Goal: Check status: Check status

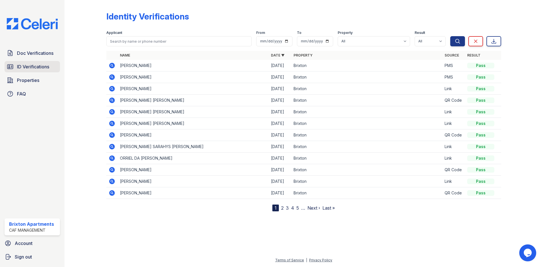
click at [44, 69] on span "ID Verifications" at bounding box center [33, 66] width 32 height 7
click at [41, 54] on span "Doc Verifications" at bounding box center [35, 53] width 36 height 7
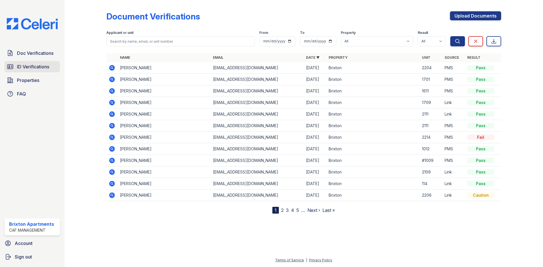
click at [44, 66] on span "ID Verifications" at bounding box center [33, 66] width 32 height 7
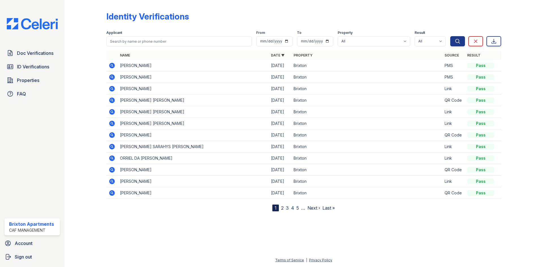
click at [113, 90] on icon at bounding box center [112, 89] width 6 height 6
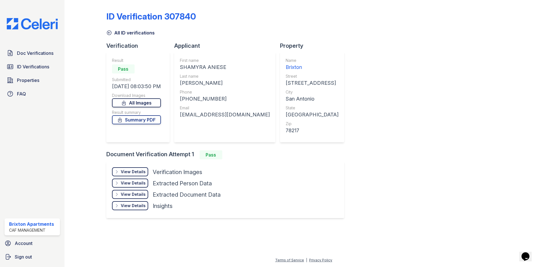
click at [158, 107] on link "All Images" at bounding box center [136, 102] width 49 height 9
click at [151, 122] on link "Summary PDF" at bounding box center [136, 119] width 49 height 9
click at [33, 50] on span "Doc Verifications" at bounding box center [35, 53] width 36 height 7
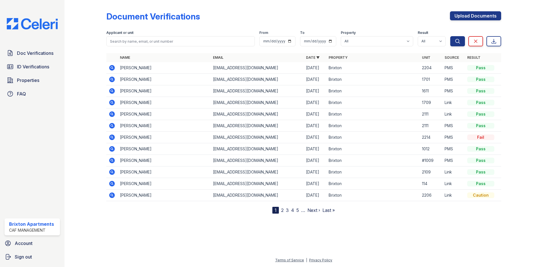
click at [111, 103] on icon at bounding box center [112, 102] width 7 height 7
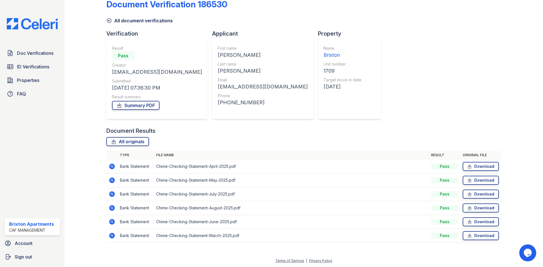
scroll to position [13, 0]
click at [470, 235] on link "Download" at bounding box center [481, 235] width 36 height 9
click at [465, 169] on link "Download" at bounding box center [481, 166] width 36 height 9
click at [395, 81] on div "Document Verification 186530 All document verifications Verification Result Pas…" at bounding box center [303, 119] width 395 height 259
click at [471, 178] on link "Download" at bounding box center [481, 179] width 36 height 9
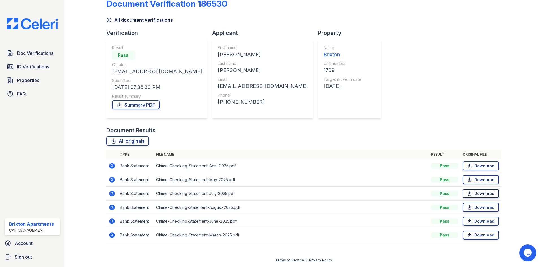
click at [465, 197] on link "Download" at bounding box center [481, 193] width 36 height 9
click at [469, 208] on icon at bounding box center [469, 208] width 5 height 6
click at [469, 219] on link "Download" at bounding box center [481, 221] width 36 height 9
click at [408, 67] on div "Document Verification 186530 All document verifications Verification Result Pas…" at bounding box center [303, 119] width 395 height 259
click at [138, 106] on link "Summary PDF" at bounding box center [136, 104] width 48 height 9
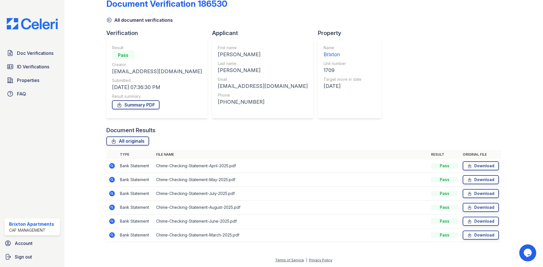
click at [111, 235] on icon at bounding box center [111, 234] width 1 height 1
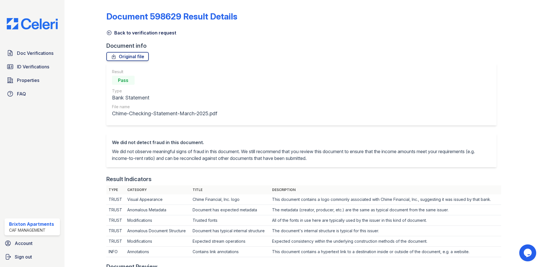
scroll to position [226, 0]
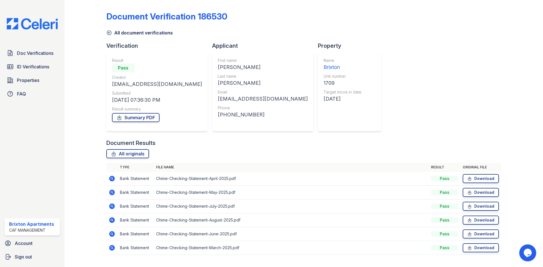
click at [112, 180] on icon at bounding box center [112, 179] width 6 height 6
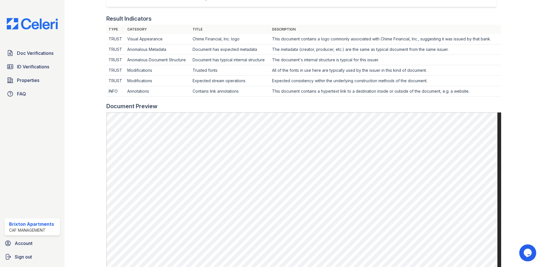
scroll to position [170, 0]
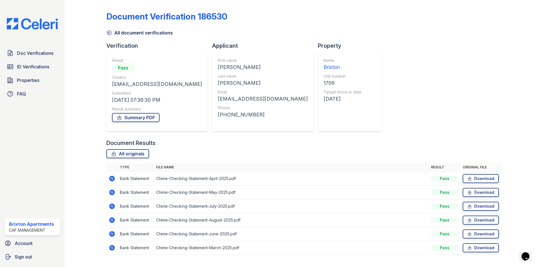
drag, startPoint x: 110, startPoint y: 192, endPoint x: 103, endPoint y: 185, distance: 10.6
click at [110, 192] on icon at bounding box center [112, 192] width 7 height 7
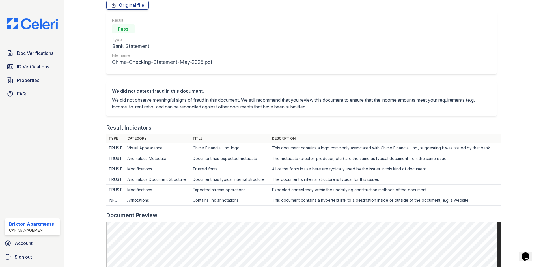
scroll to position [170, 0]
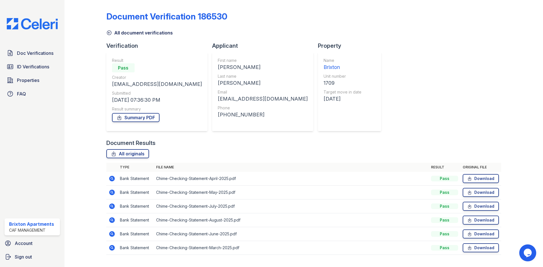
click at [112, 206] on icon at bounding box center [111, 205] width 1 height 1
click at [113, 222] on icon at bounding box center [112, 221] width 6 height 6
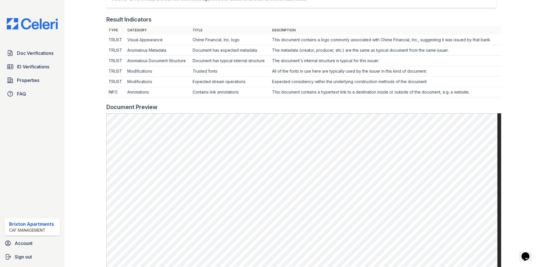
scroll to position [170, 0]
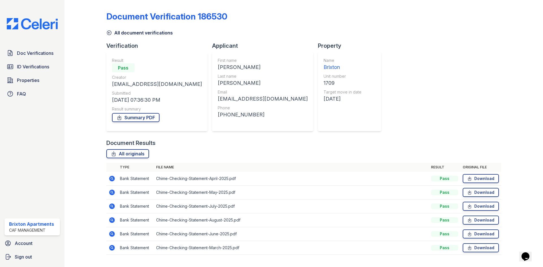
click at [111, 236] on icon at bounding box center [112, 234] width 6 height 6
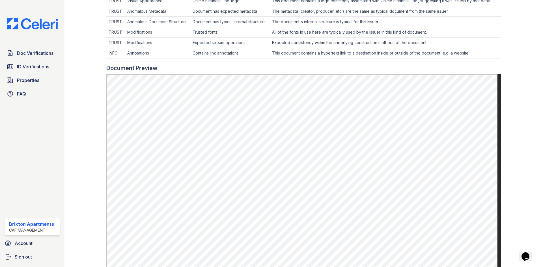
scroll to position [226, 0]
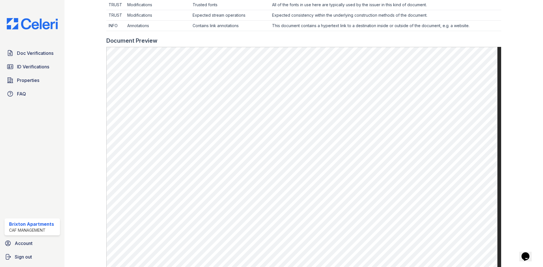
click at [26, 60] on div "Doc Verifications ID Verifications Properties FAQ" at bounding box center [32, 74] width 60 height 52
click at [26, 65] on span "ID Verifications" at bounding box center [33, 66] width 32 height 7
click at [30, 68] on span "ID Verifications" at bounding box center [33, 66] width 32 height 7
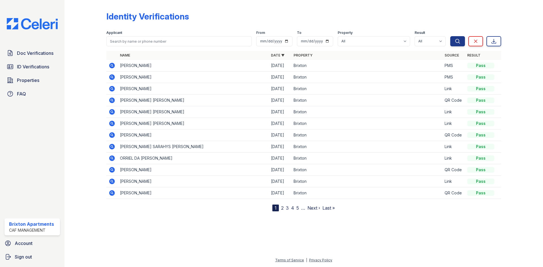
click at [113, 110] on icon at bounding box center [112, 112] width 6 height 6
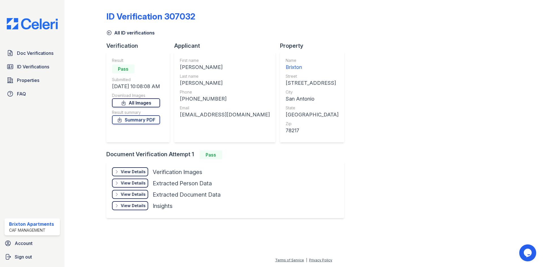
click at [132, 101] on link "All Images" at bounding box center [136, 102] width 48 height 9
click at [141, 121] on link "Summary PDF" at bounding box center [136, 119] width 48 height 9
click at [29, 54] on span "Doc Verifications" at bounding box center [35, 53] width 36 height 7
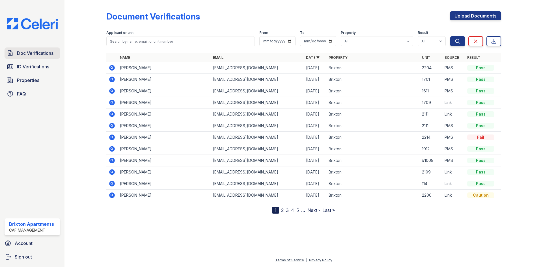
click at [28, 51] on span "Doc Verifications" at bounding box center [35, 53] width 36 height 7
click at [29, 59] on div "Doc Verifications ID Verifications Properties FAQ" at bounding box center [32, 74] width 60 height 52
click at [112, 115] on icon at bounding box center [112, 114] width 7 height 7
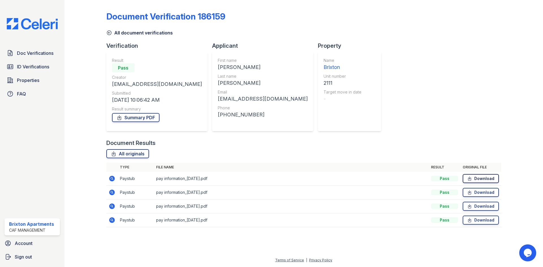
click at [479, 178] on link "Download" at bounding box center [481, 178] width 36 height 9
click at [478, 191] on link "Download" at bounding box center [481, 192] width 36 height 9
click at [483, 221] on link "Download" at bounding box center [481, 220] width 36 height 9
click at [398, 47] on div "Document Verification 186159 All document verifications Verification Result Pas…" at bounding box center [303, 117] width 395 height 231
click at [483, 206] on link "Download" at bounding box center [481, 206] width 36 height 9
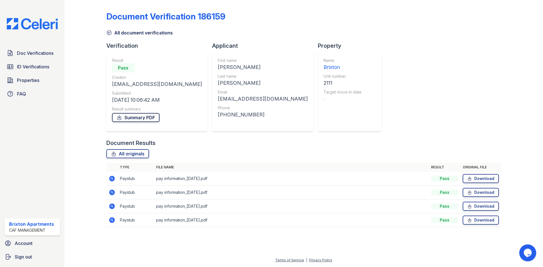
click at [139, 117] on link "Summary PDF" at bounding box center [136, 117] width 48 height 9
click at [30, 50] on span "Doc Verifications" at bounding box center [35, 53] width 36 height 7
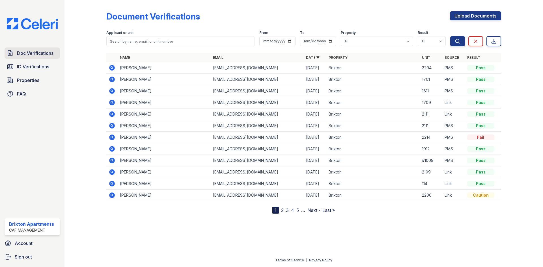
click at [36, 53] on span "Doc Verifications" at bounding box center [35, 53] width 36 height 7
click at [33, 70] on span "ID Verifications" at bounding box center [33, 66] width 32 height 7
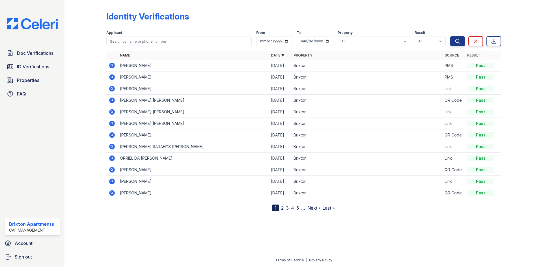
click at [111, 66] on icon at bounding box center [112, 66] width 6 height 6
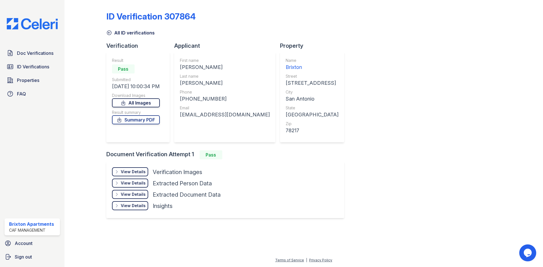
click at [145, 106] on link "All Images" at bounding box center [136, 102] width 48 height 9
click at [148, 118] on link "Summary PDF" at bounding box center [136, 119] width 48 height 9
click at [47, 55] on span "Doc Verifications" at bounding box center [35, 53] width 36 height 7
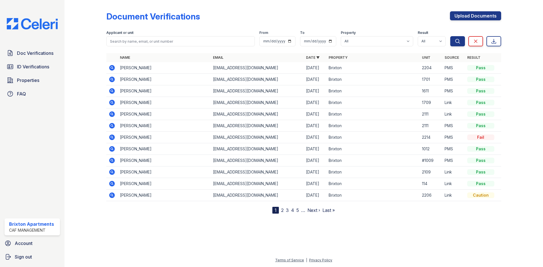
click at [114, 81] on icon at bounding box center [112, 80] width 6 height 6
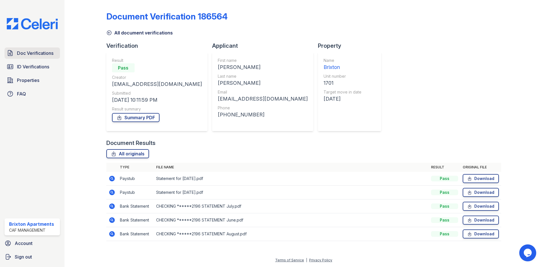
click at [46, 52] on span "Doc Verifications" at bounding box center [35, 53] width 36 height 7
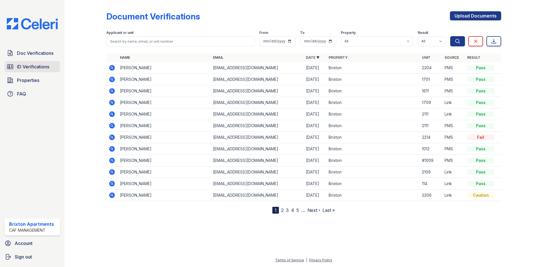
click at [38, 66] on span "ID Verifications" at bounding box center [33, 66] width 32 height 7
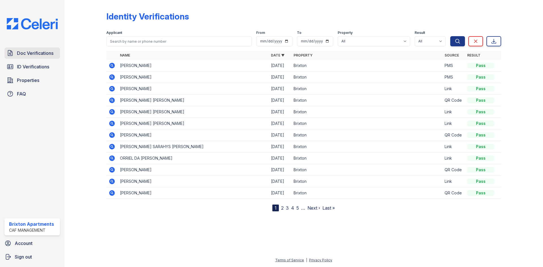
click at [40, 55] on span "Doc Verifications" at bounding box center [35, 53] width 36 height 7
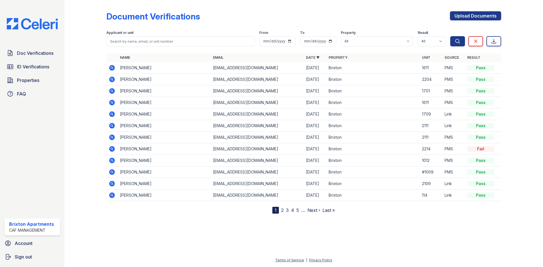
click at [110, 103] on icon at bounding box center [112, 103] width 6 height 6
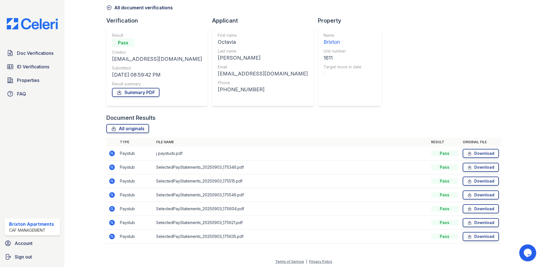
scroll to position [27, 0]
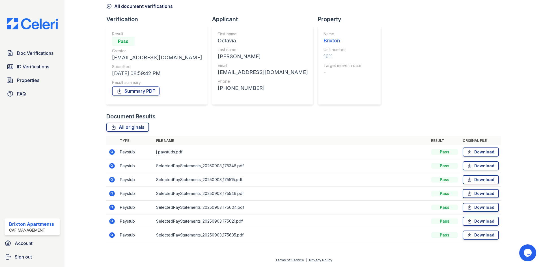
drag, startPoint x: 111, startPoint y: 236, endPoint x: 92, endPoint y: 184, distance: 55.8
click at [111, 236] on icon at bounding box center [112, 236] width 6 height 6
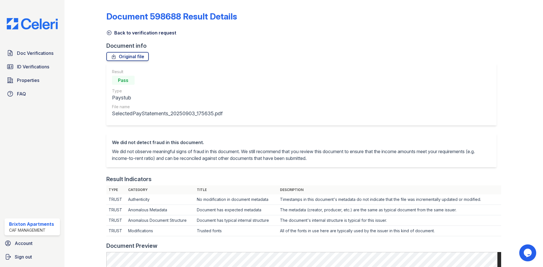
click at [112, 32] on link "Back to verification request" at bounding box center [141, 32] width 70 height 7
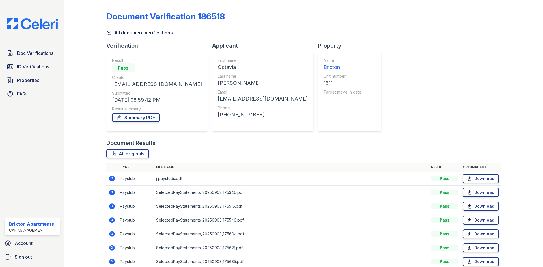
scroll to position [27, 0]
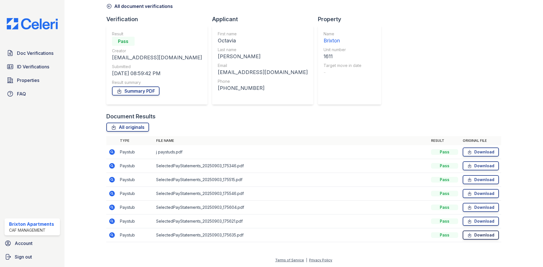
click at [472, 236] on link "Download" at bounding box center [481, 235] width 36 height 9
click at [469, 223] on link "Download" at bounding box center [481, 221] width 36 height 9
click at [467, 210] on link "Download" at bounding box center [481, 207] width 36 height 9
click at [401, 66] on div "Document Verification 186518 All document verifications Verification Result Pas…" at bounding box center [303, 112] width 395 height 272
click at [467, 193] on icon at bounding box center [469, 194] width 5 height 6
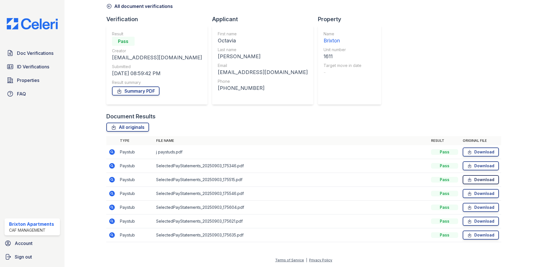
click at [469, 181] on link "Download" at bounding box center [481, 179] width 36 height 9
click at [131, 90] on link "Summary PDF" at bounding box center [136, 91] width 48 height 9
click at [398, 71] on div "Document Verification 186518 All document verifications Verification Result Pas…" at bounding box center [303, 112] width 395 height 272
click at [27, 69] on span "ID Verifications" at bounding box center [33, 66] width 32 height 7
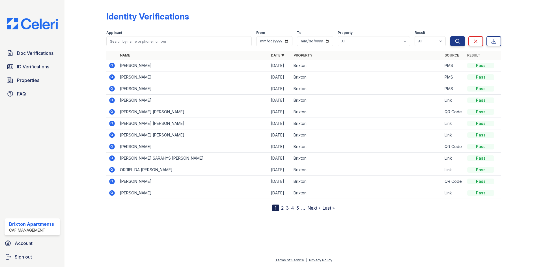
click at [114, 89] on icon at bounding box center [112, 89] width 6 height 6
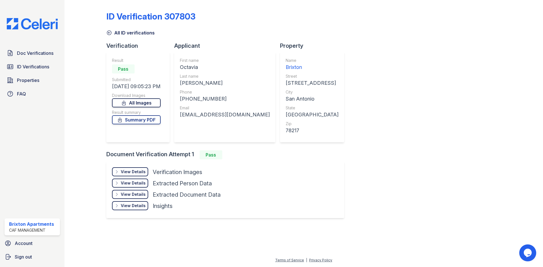
click at [148, 103] on link "All Images" at bounding box center [136, 102] width 49 height 9
click at [142, 120] on link "Summary PDF" at bounding box center [136, 119] width 49 height 9
click at [39, 71] on link "ID Verifications" at bounding box center [32, 66] width 55 height 11
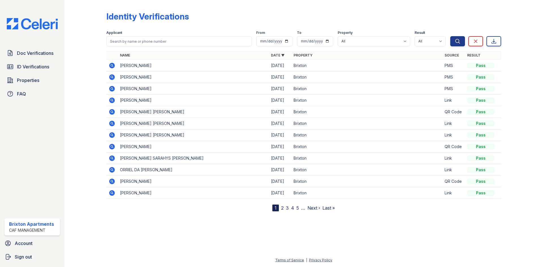
click at [111, 66] on icon at bounding box center [111, 64] width 1 height 1
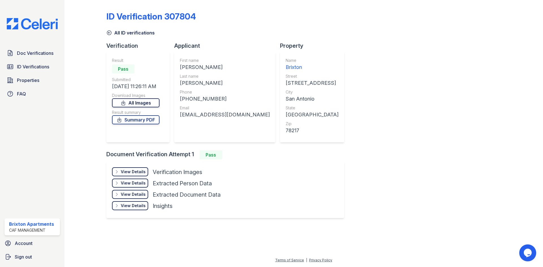
click at [136, 101] on link "All Images" at bounding box center [136, 102] width 48 height 9
click at [138, 122] on link "Summary PDF" at bounding box center [136, 119] width 48 height 9
click at [32, 55] on span "Doc Verifications" at bounding box center [35, 53] width 36 height 7
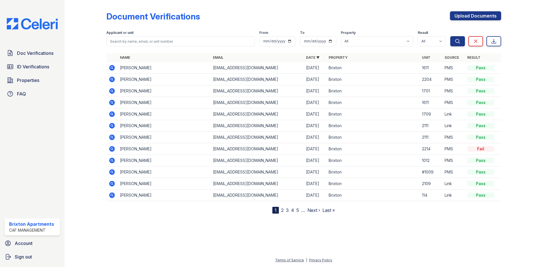
click at [110, 103] on icon at bounding box center [112, 103] width 6 height 6
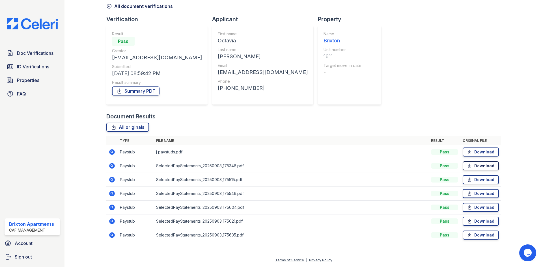
click at [474, 163] on link "Download" at bounding box center [481, 166] width 36 height 9
click at [36, 64] on span "ID Verifications" at bounding box center [33, 66] width 32 height 7
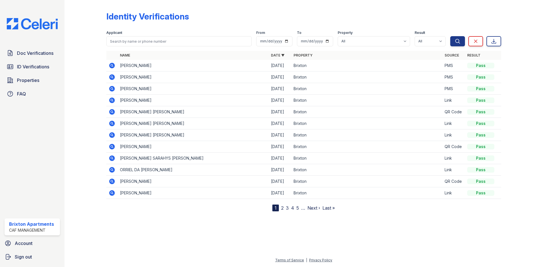
click at [111, 88] on icon at bounding box center [112, 88] width 7 height 7
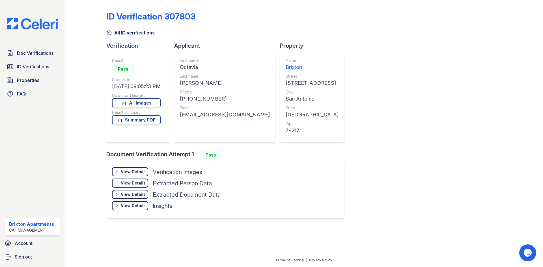
click at [132, 172] on div "View Details" at bounding box center [133, 172] width 25 height 6
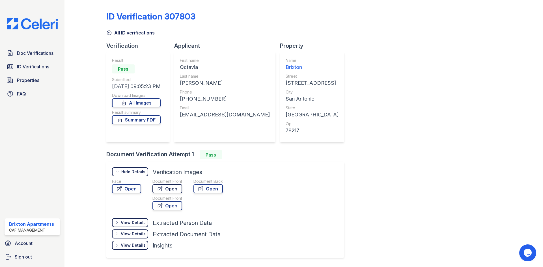
click at [171, 191] on link "Open" at bounding box center [167, 188] width 30 height 9
click at [37, 69] on span "ID Verifications" at bounding box center [33, 66] width 32 height 7
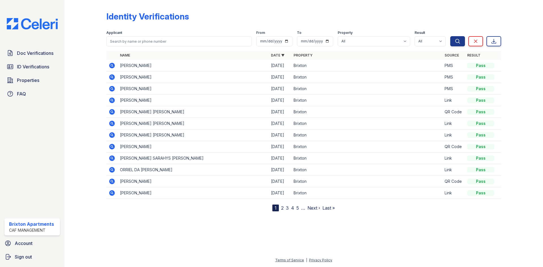
click at [109, 65] on icon at bounding box center [112, 66] width 6 height 6
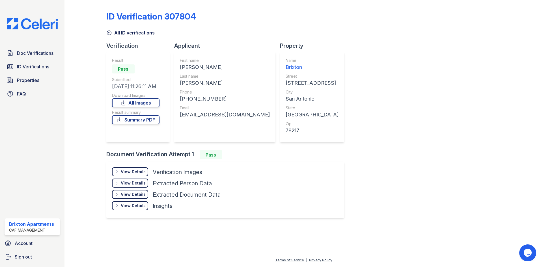
click at [132, 173] on div "View Details" at bounding box center [133, 172] width 25 height 6
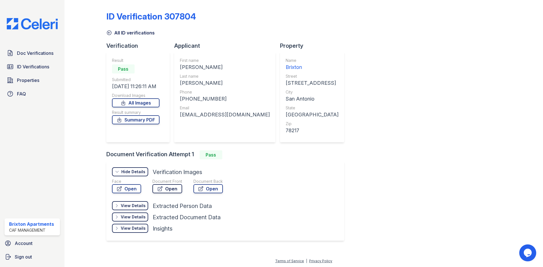
click at [173, 186] on link "Open" at bounding box center [167, 188] width 30 height 9
drag, startPoint x: 34, startPoint y: 60, endPoint x: 35, endPoint y: 63, distance: 3.8
click at [35, 63] on div "Doc Verifications ID Verifications Properties FAQ" at bounding box center [32, 74] width 60 height 52
click at [63, 42] on div "Doc Verifications ID Verifications Properties FAQ [GEOGRAPHIC_DATA] CAF Managem…" at bounding box center [32, 133] width 64 height 267
click at [32, 68] on span "ID Verifications" at bounding box center [33, 66] width 32 height 7
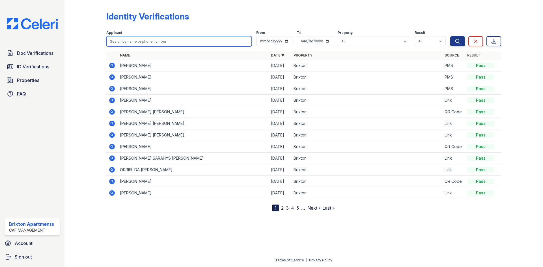
click at [168, 40] on input "search" at bounding box center [178, 41] width 145 height 10
type input "yordan"
click at [450, 36] on button "Search" at bounding box center [457, 41] width 15 height 10
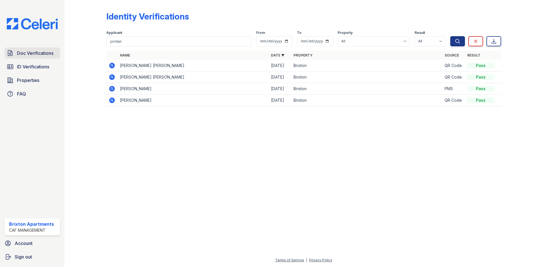
click at [36, 50] on span "Doc Verifications" at bounding box center [35, 53] width 36 height 7
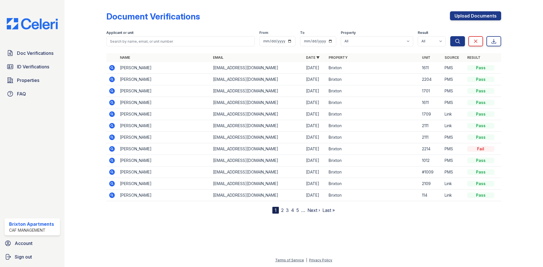
click at [113, 106] on icon at bounding box center [112, 102] width 7 height 7
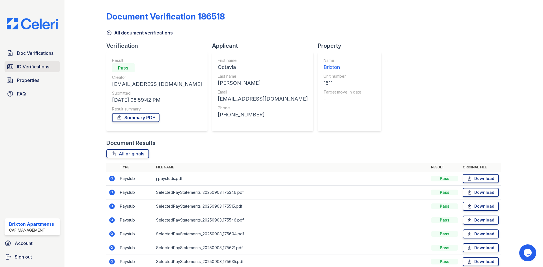
click at [31, 65] on span "ID Verifications" at bounding box center [33, 66] width 32 height 7
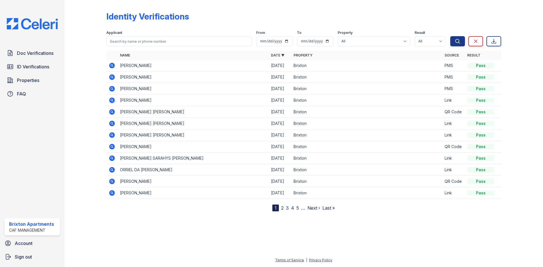
click at [112, 90] on icon at bounding box center [112, 89] width 6 height 6
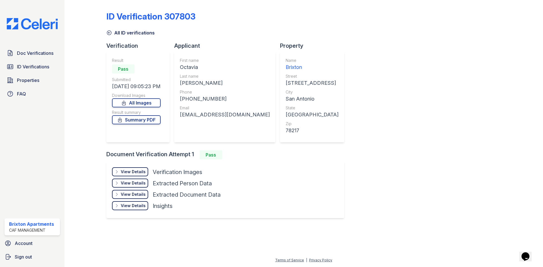
drag, startPoint x: 136, startPoint y: 174, endPoint x: 171, endPoint y: 168, distance: 35.0
click at [136, 174] on div "View Details" at bounding box center [133, 172] width 25 height 6
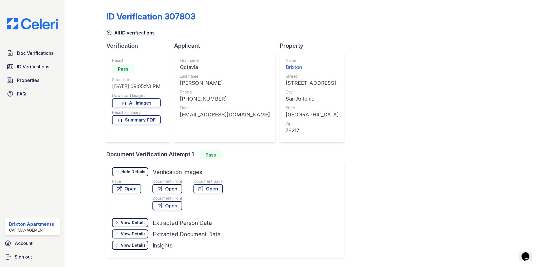
click at [167, 192] on link "Open" at bounding box center [167, 188] width 30 height 9
